Goal: Task Accomplishment & Management: Use online tool/utility

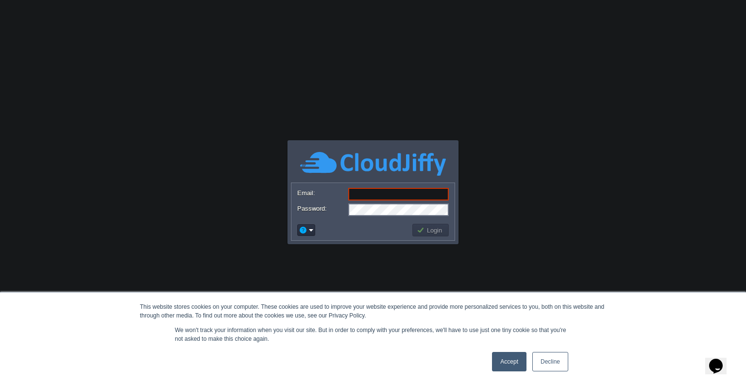
click at [505, 357] on link "Accept" at bounding box center [509, 361] width 34 height 19
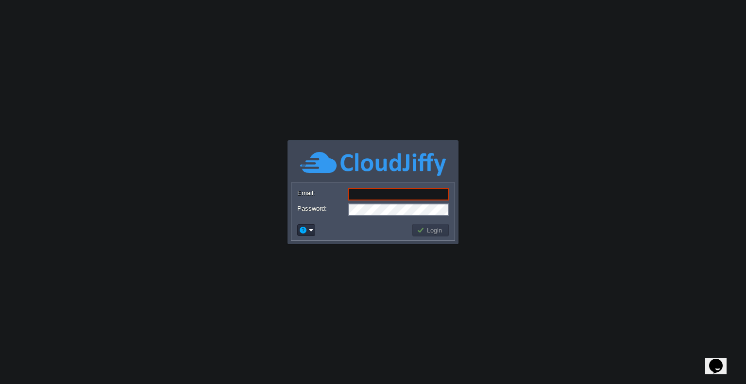
click at [402, 198] on input "Email:" at bounding box center [398, 194] width 101 height 13
type input "[EMAIL_ADDRESS][PERSON_NAME][DOMAIN_NAME]"
click at [432, 226] on button "Login" at bounding box center [431, 230] width 28 height 9
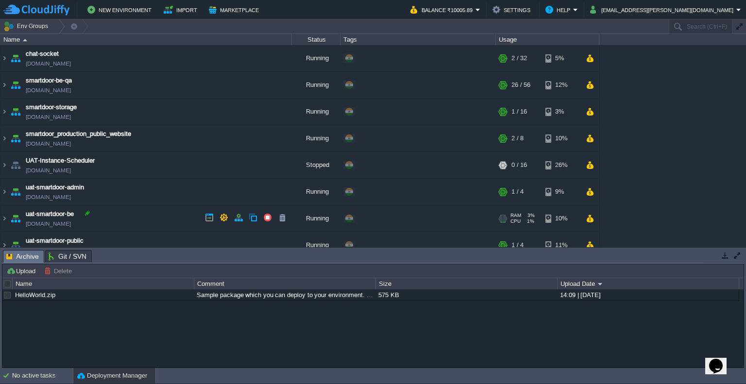
scroll to position [11, 0]
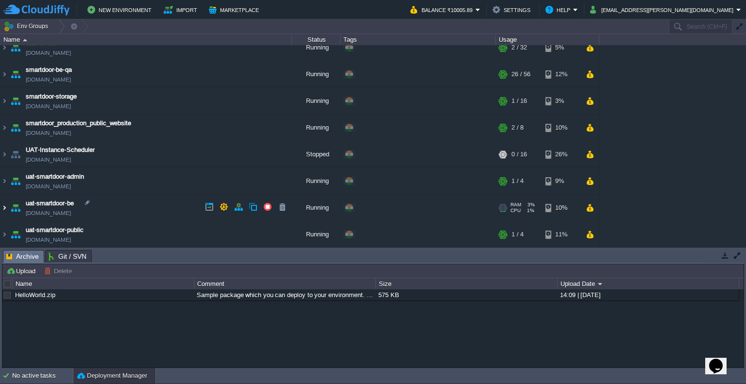
click at [3, 209] on img at bounding box center [4, 208] width 8 height 26
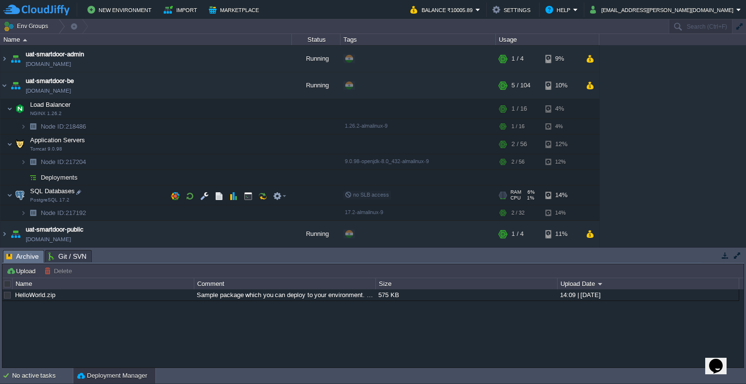
scroll to position [132, 0]
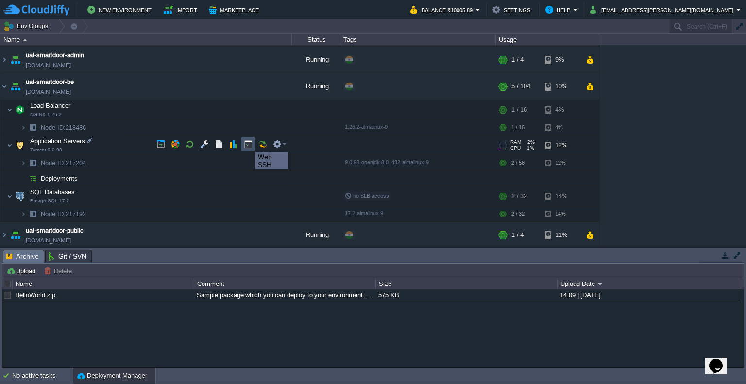
click at [248, 143] on button "button" at bounding box center [248, 144] width 9 height 9
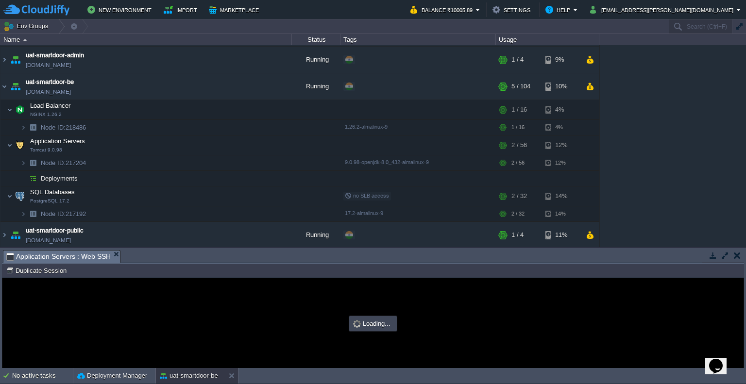
scroll to position [0, 0]
type input "#000000"
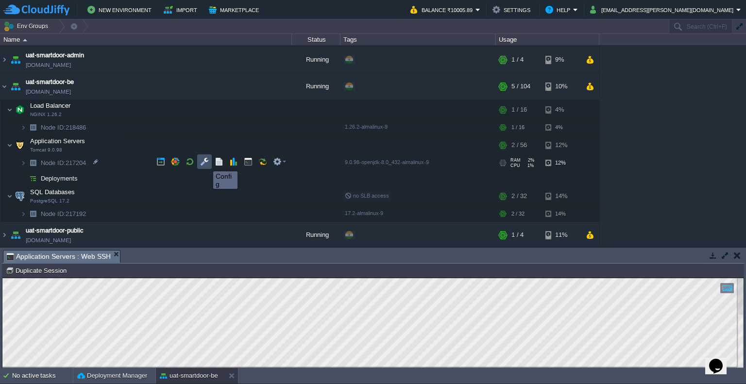
click at [206, 163] on button "button" at bounding box center [204, 161] width 9 height 9
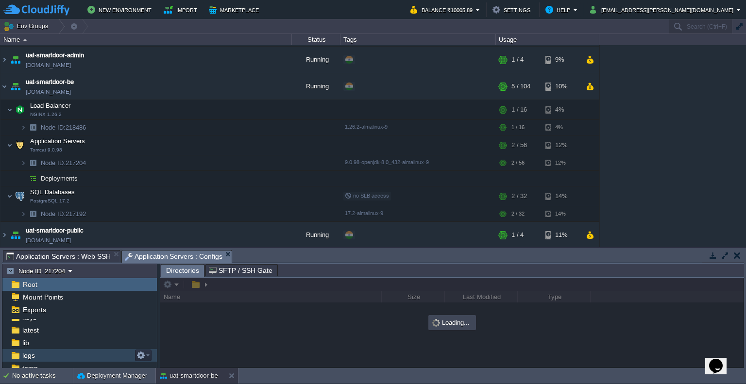
scroll to position [87, 0]
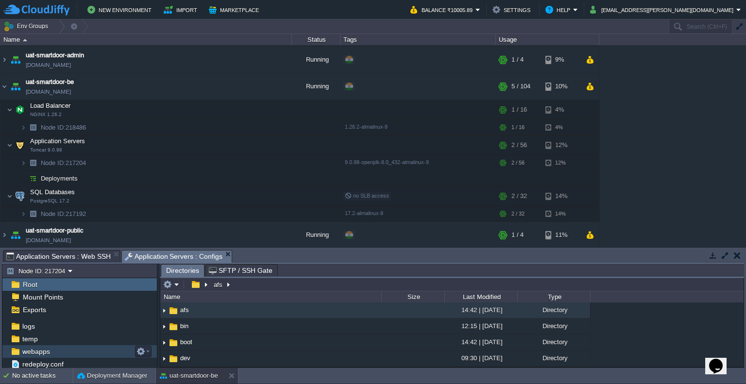
click at [65, 352] on div "webapps" at bounding box center [79, 351] width 155 height 13
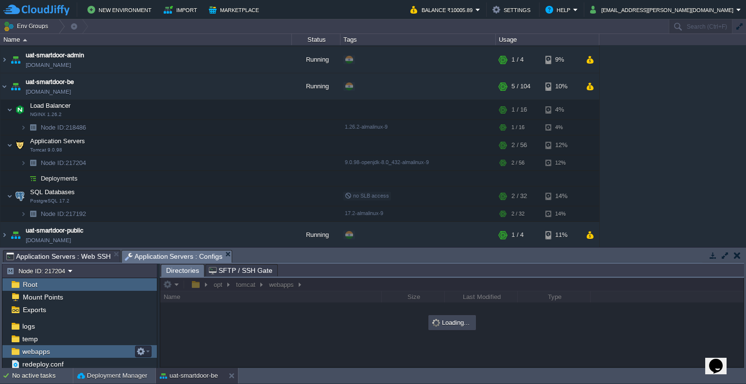
click at [65, 352] on div "webapps" at bounding box center [79, 351] width 155 height 13
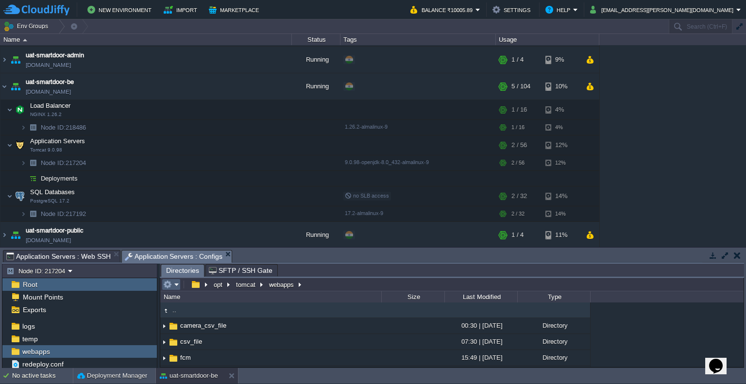
click at [174, 286] on em at bounding box center [171, 284] width 16 height 9
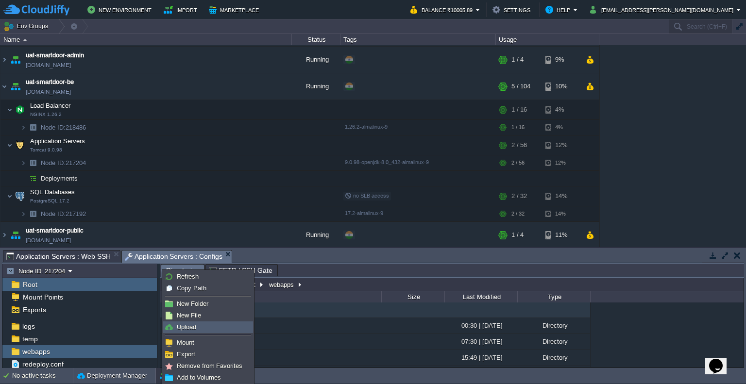
click at [187, 330] on span "Upload" at bounding box center [186, 327] width 19 height 7
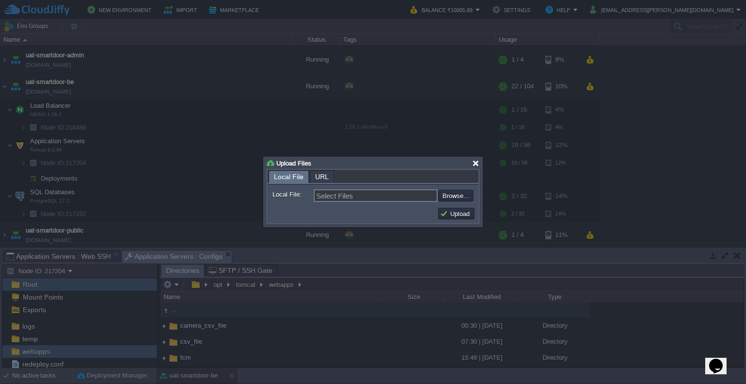
click at [476, 161] on div at bounding box center [475, 163] width 7 height 7
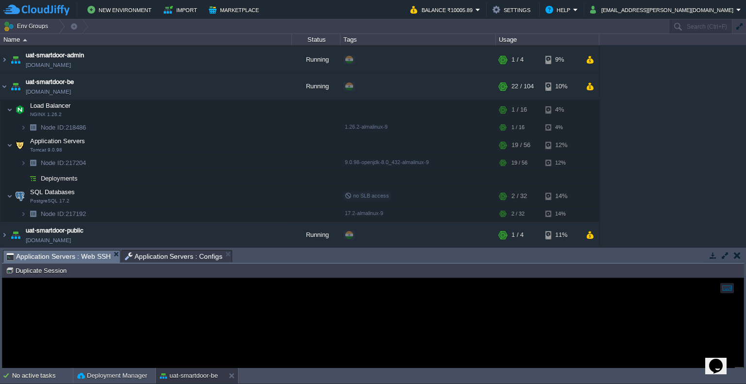
click at [57, 258] on span "Application Servers : Web SSH" at bounding box center [58, 257] width 104 height 12
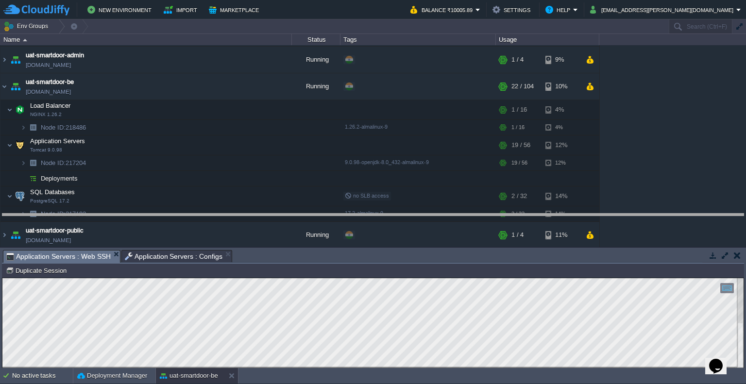
drag, startPoint x: 460, startPoint y: 263, endPoint x: 469, endPoint y: 227, distance: 37.7
